Goal: Task Accomplishment & Management: Use online tool/utility

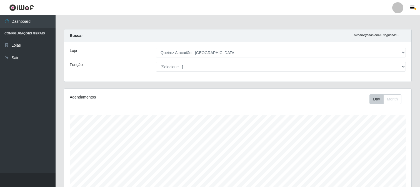
select select "464"
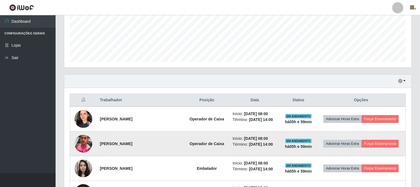
scroll to position [139, 0]
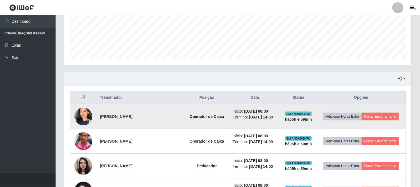
click at [86, 118] on img at bounding box center [83, 116] width 18 height 25
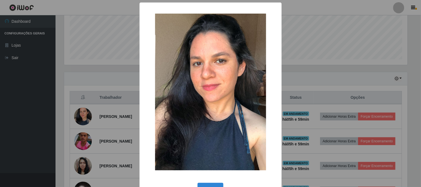
click at [22, 132] on div "× OK Cancel" at bounding box center [210, 93] width 421 height 187
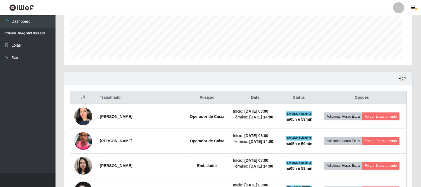
scroll to position [115, 347]
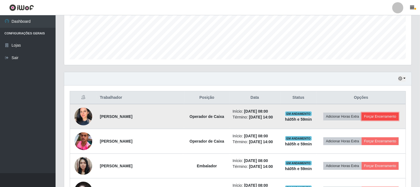
click at [388, 117] on button "Forçar Encerramento" at bounding box center [380, 117] width 37 height 8
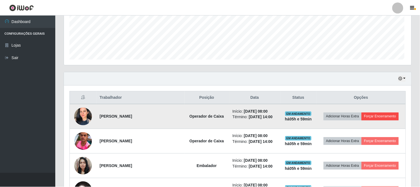
scroll to position [115, 344]
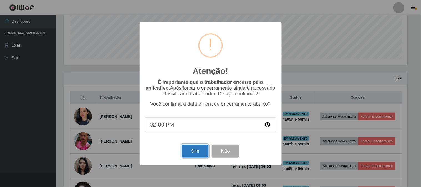
click at [193, 154] on button "Sim" at bounding box center [195, 151] width 27 height 13
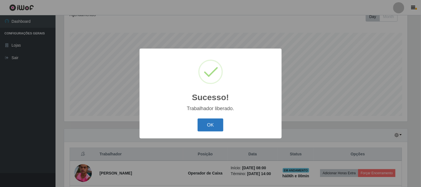
click at [206, 128] on button "OK" at bounding box center [211, 125] width 26 height 13
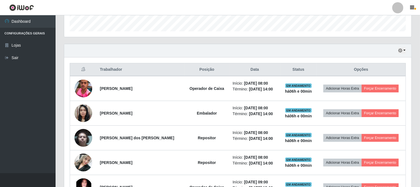
scroll to position [175, 0]
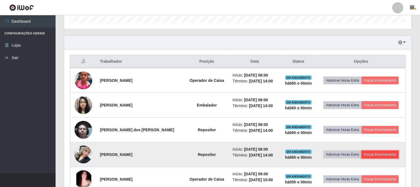
click at [386, 157] on button "Forçar Encerramento" at bounding box center [380, 155] width 37 height 8
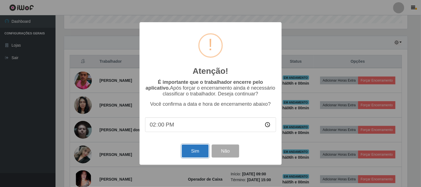
click at [196, 151] on button "Sim" at bounding box center [195, 151] width 27 height 13
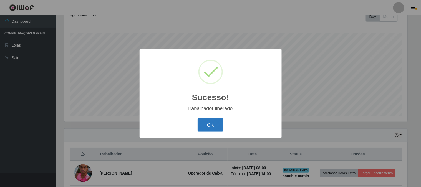
click at [199, 124] on button "OK" at bounding box center [211, 125] width 26 height 13
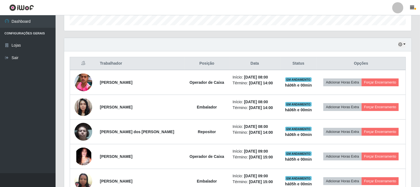
scroll to position [175, 0]
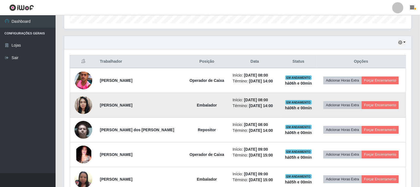
click at [82, 106] on img at bounding box center [83, 105] width 18 height 24
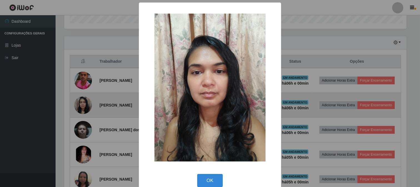
scroll to position [115, 344]
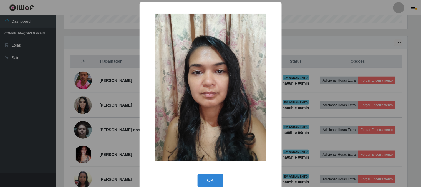
click at [12, 121] on div "× OK Cancel" at bounding box center [210, 93] width 421 height 187
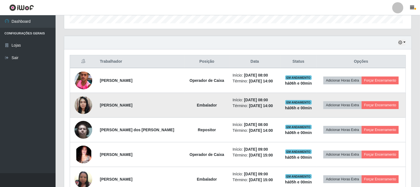
scroll to position [0, 0]
click at [388, 106] on button "Forçar Encerramento" at bounding box center [380, 105] width 37 height 8
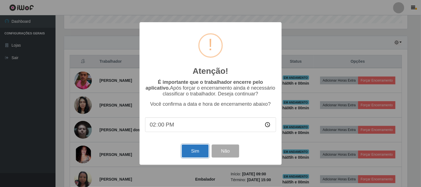
click at [198, 155] on button "Sim" at bounding box center [195, 151] width 27 height 13
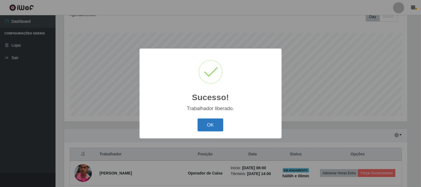
click at [218, 131] on button "OK" at bounding box center [211, 125] width 26 height 13
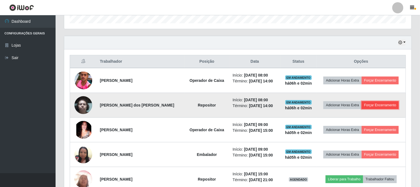
click at [386, 105] on button "Forçar Encerramento" at bounding box center [380, 105] width 37 height 8
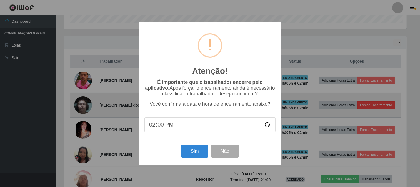
scroll to position [115, 344]
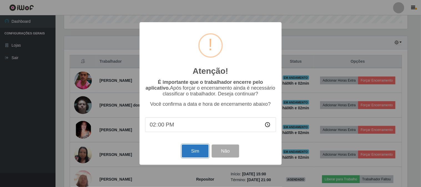
click at [199, 153] on button "Sim" at bounding box center [195, 151] width 27 height 13
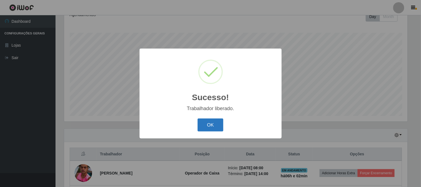
click at [217, 126] on button "OK" at bounding box center [211, 125] width 26 height 13
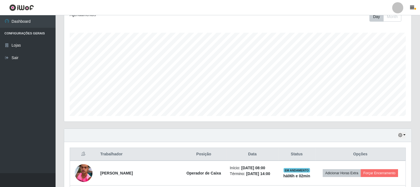
scroll to position [113, 0]
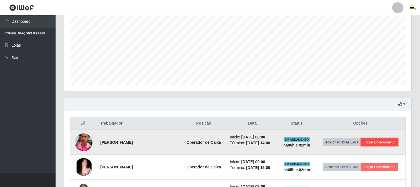
click at [378, 145] on button "Forçar Encerramento" at bounding box center [379, 143] width 37 height 8
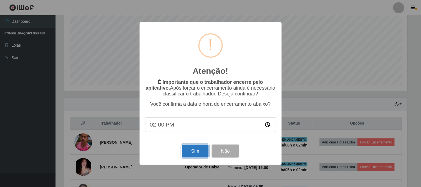
click at [197, 152] on button "Sim" at bounding box center [195, 151] width 27 height 13
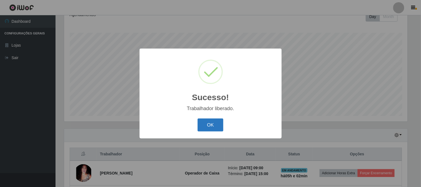
click at [207, 123] on button "OK" at bounding box center [211, 125] width 26 height 13
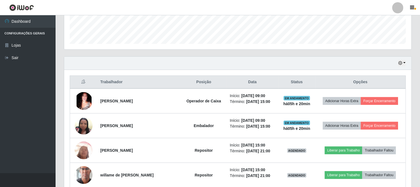
scroll to position [154, 0]
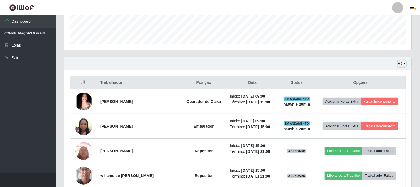
click at [404, 64] on button "button" at bounding box center [402, 64] width 8 height 6
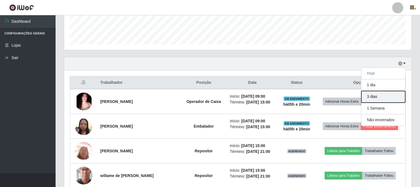
click at [392, 95] on button "3 dias" at bounding box center [383, 97] width 44 height 12
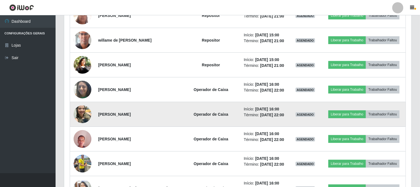
scroll to position [290, 0]
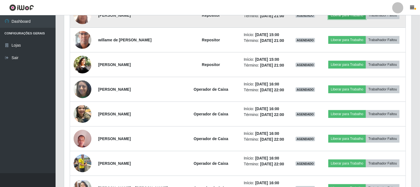
click at [355, 19] on button "Liberar para Trabalho" at bounding box center [346, 15] width 37 height 8
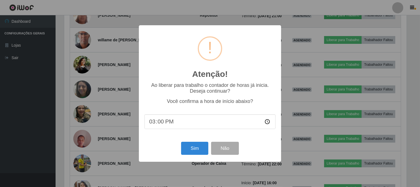
scroll to position [115, 344]
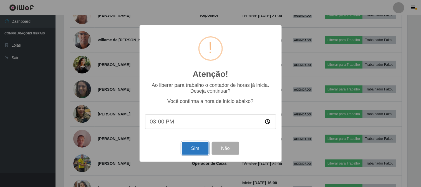
click at [192, 147] on button "Sim" at bounding box center [195, 148] width 27 height 13
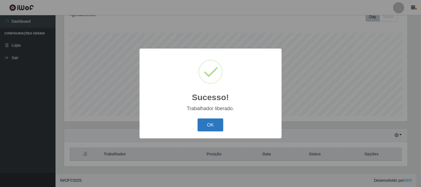
click at [209, 125] on button "OK" at bounding box center [211, 125] width 26 height 13
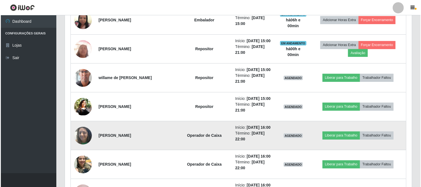
scroll to position [268, 0]
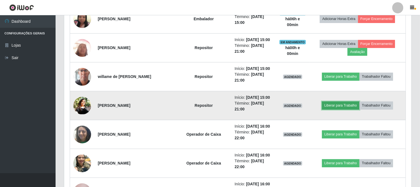
click at [349, 103] on button "Liberar para Trabalho" at bounding box center [340, 106] width 37 height 8
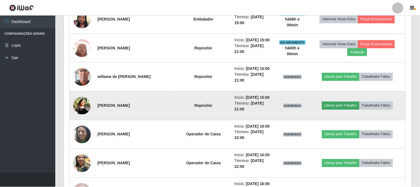
scroll to position [115, 344]
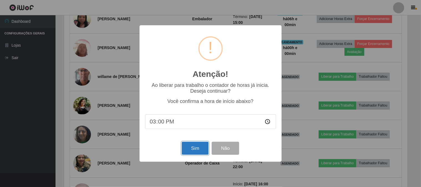
click at [189, 147] on button "Sim" at bounding box center [195, 148] width 27 height 13
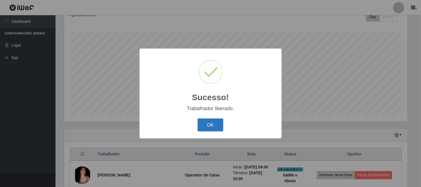
click at [215, 121] on button "OK" at bounding box center [211, 125] width 26 height 13
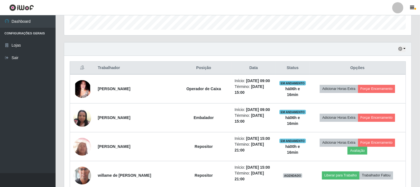
scroll to position [175, 0]
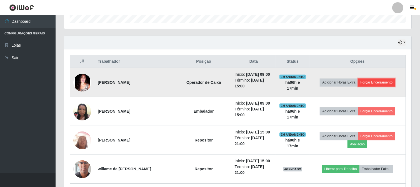
click at [383, 81] on button "Forçar Encerramento" at bounding box center [376, 83] width 37 height 8
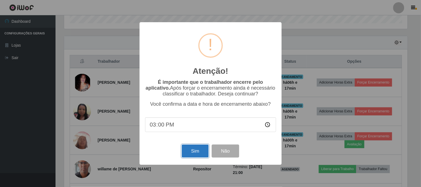
click at [199, 147] on button "Sim" at bounding box center [195, 151] width 27 height 13
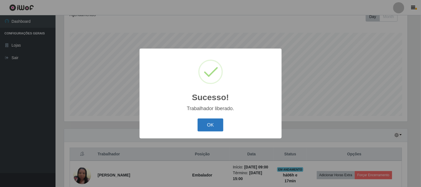
click at [212, 121] on button "OK" at bounding box center [211, 125] width 26 height 13
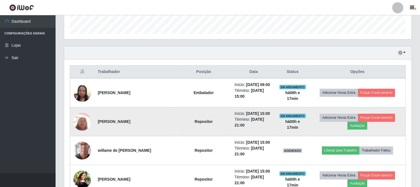
scroll to position [206, 0]
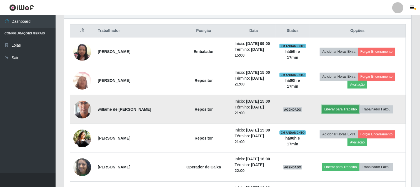
click at [337, 109] on button "Liberar para Trabalho" at bounding box center [340, 110] width 37 height 8
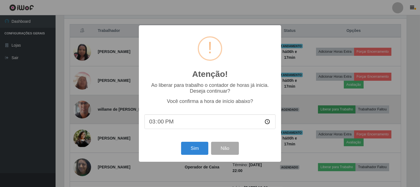
scroll to position [115, 344]
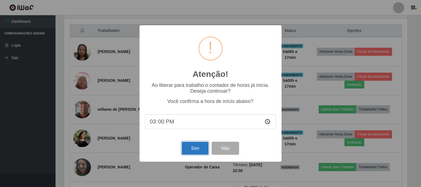
click at [195, 149] on button "Sim" at bounding box center [195, 148] width 27 height 13
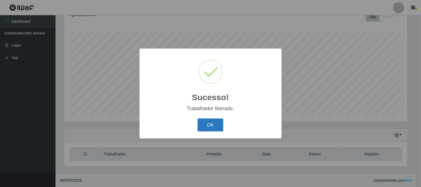
click at [218, 122] on button "OK" at bounding box center [211, 125] width 26 height 13
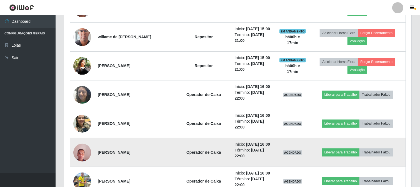
scroll to position [268, 0]
